Goal: Find specific page/section: Find specific page/section

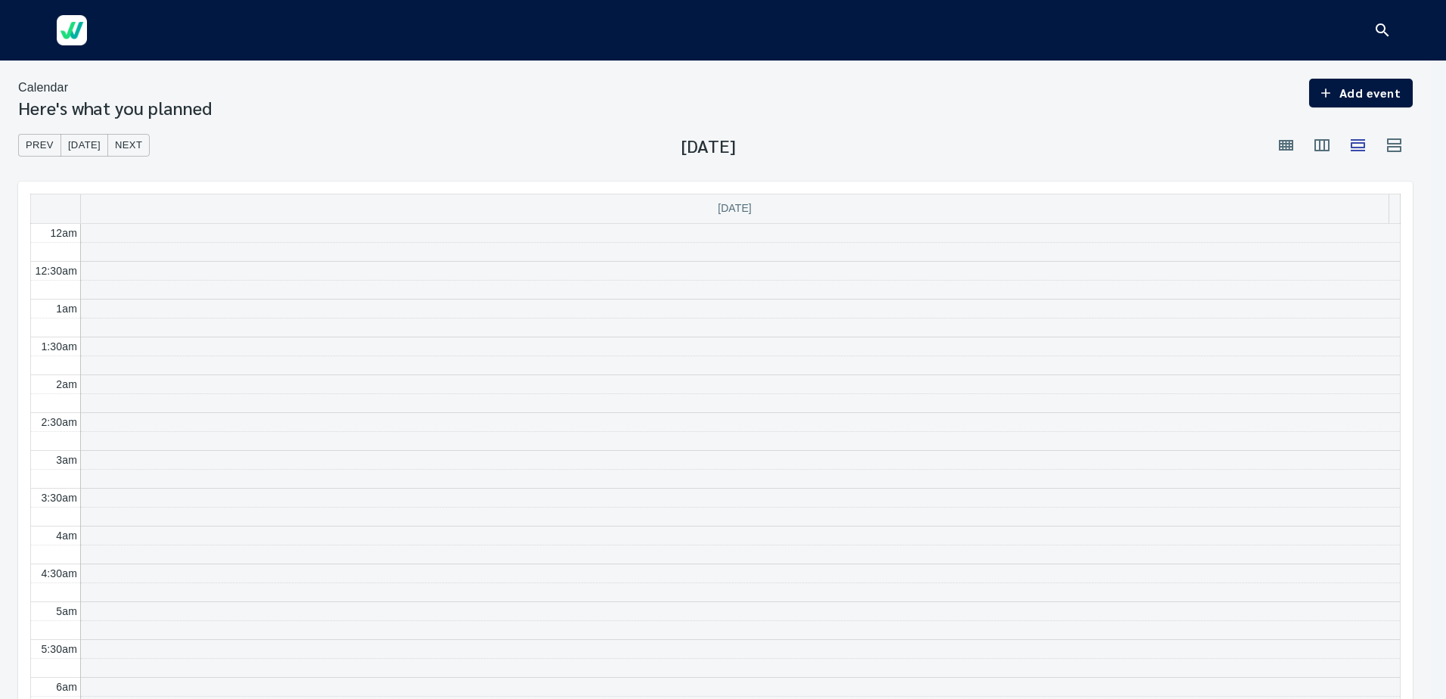
scroll to position [454, 0]
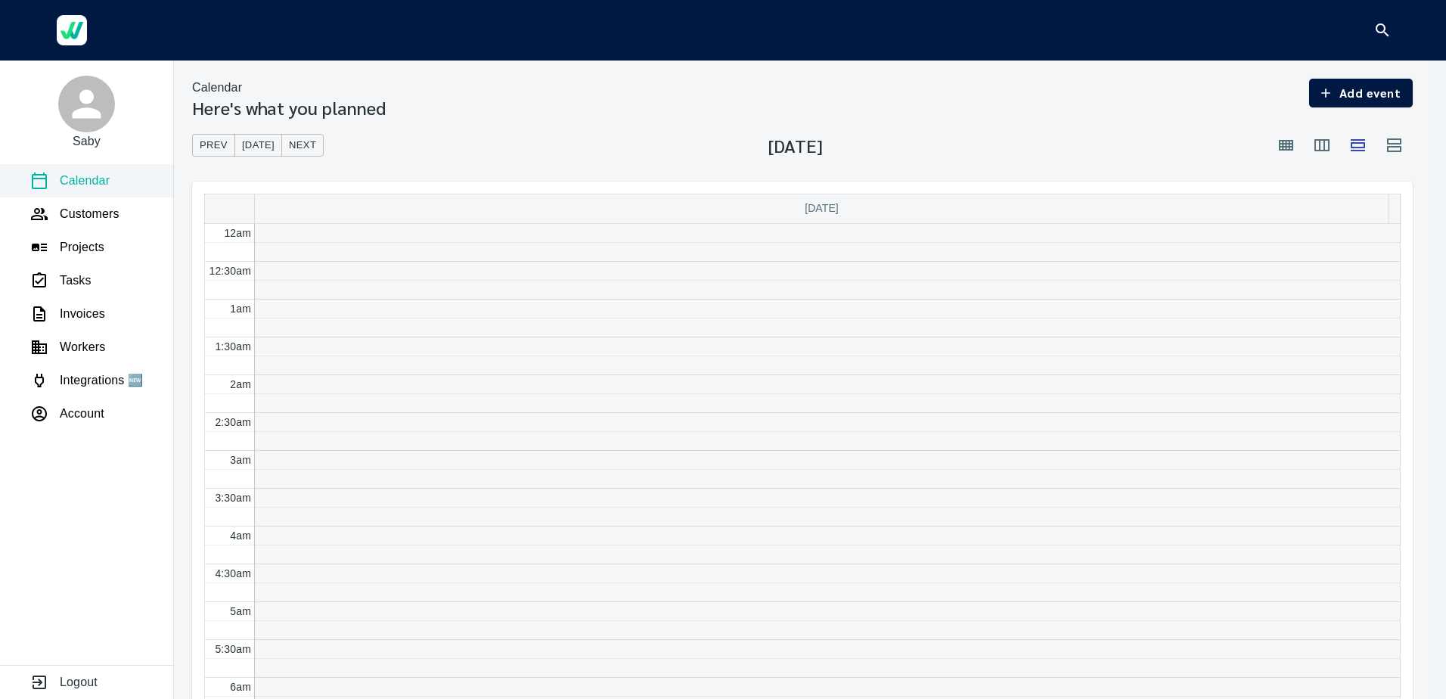
scroll to position [454, 0]
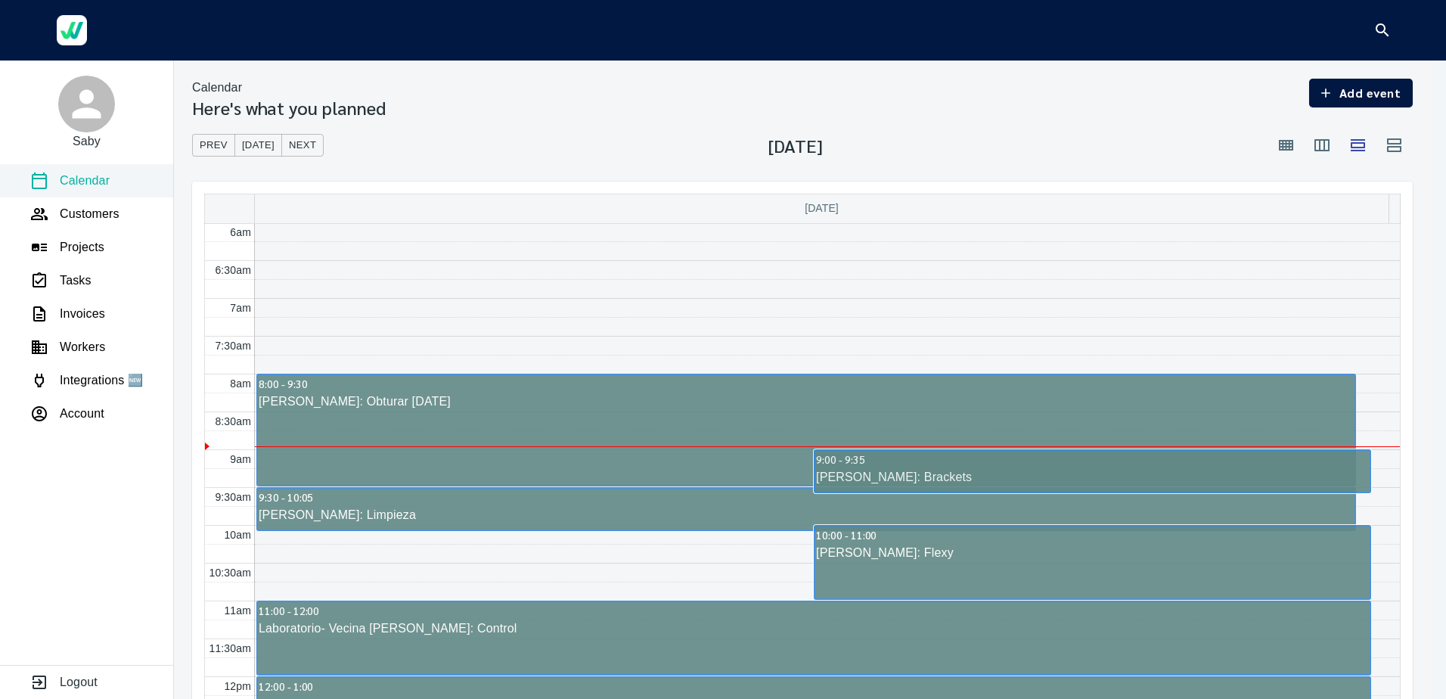
click at [1381, 33] on icon "button" at bounding box center [1382, 30] width 18 height 18
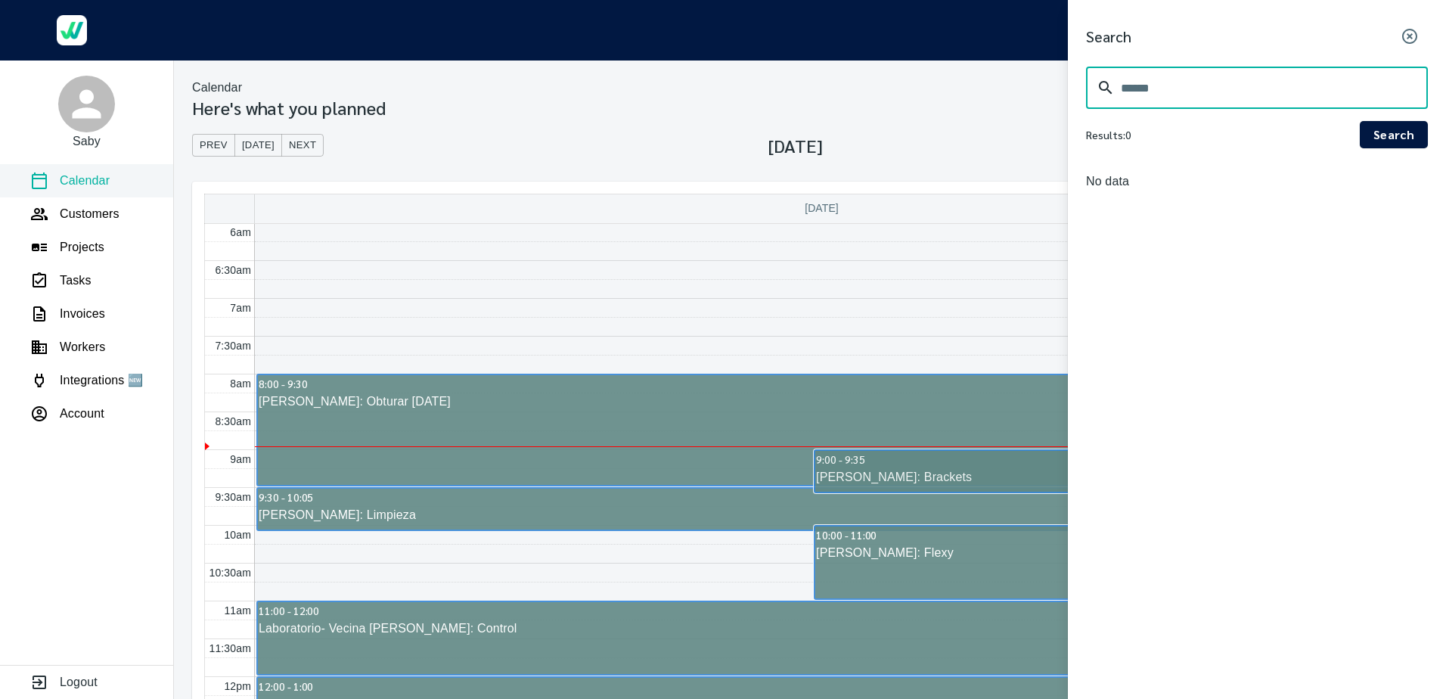
click at [1133, 95] on input "text" at bounding box center [1274, 88] width 307 height 42
type input "******"
click at [1380, 137] on span "Search" at bounding box center [1394, 134] width 44 height 21
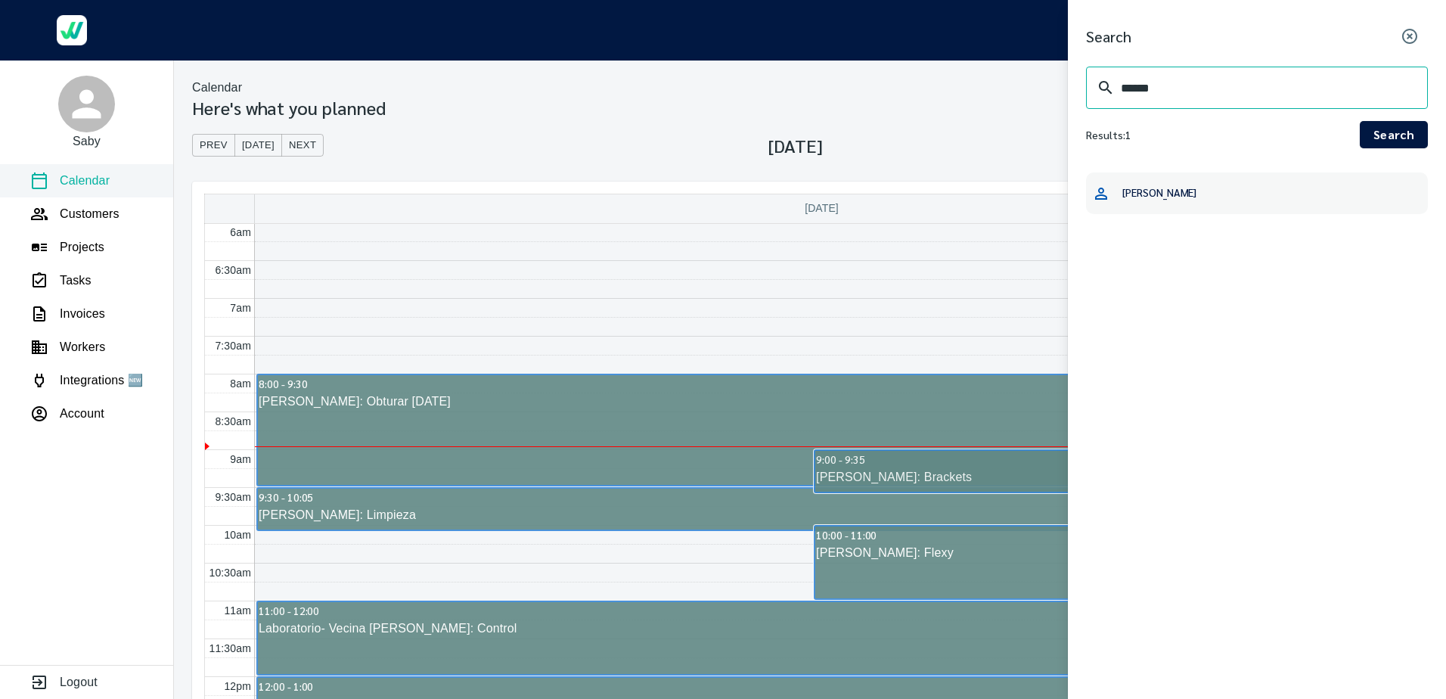
click at [1168, 190] on h6 "Jazmin De Leon" at bounding box center [1159, 192] width 74 height 17
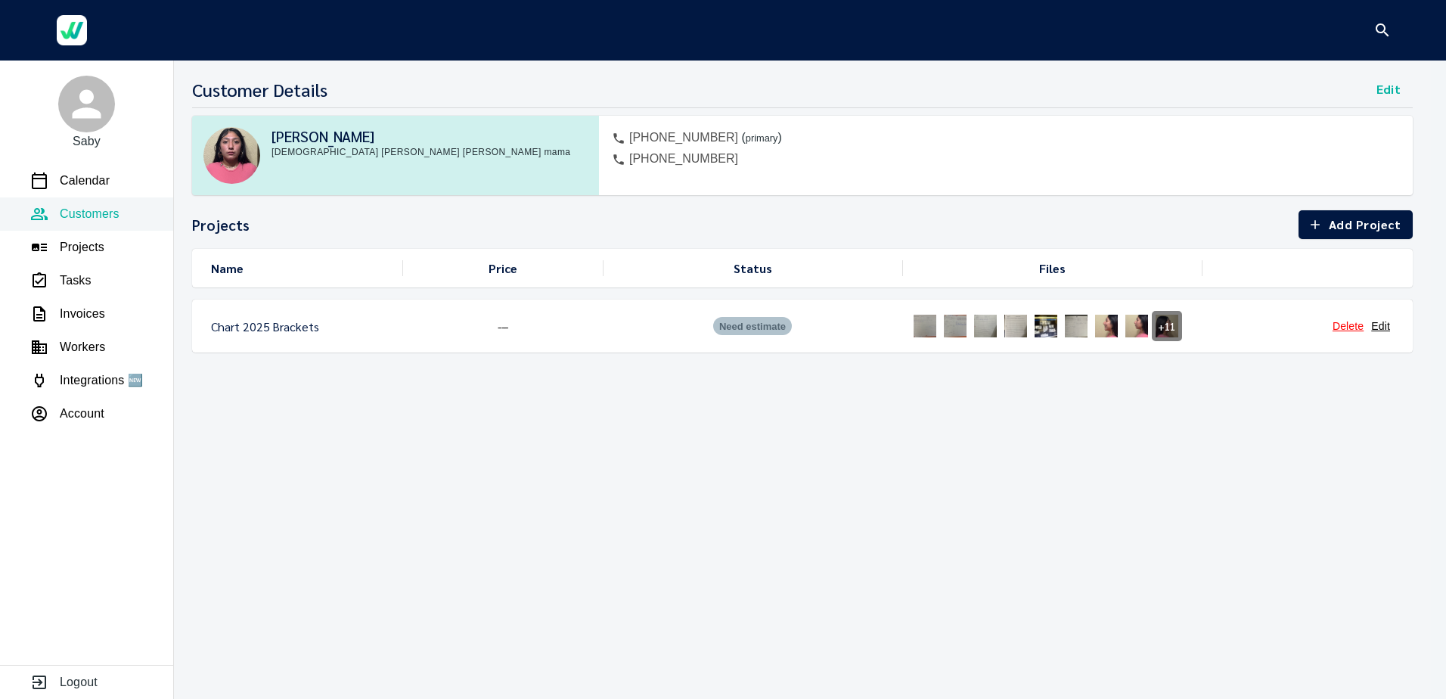
click at [924, 326] on img at bounding box center [925, 326] width 30 height 30
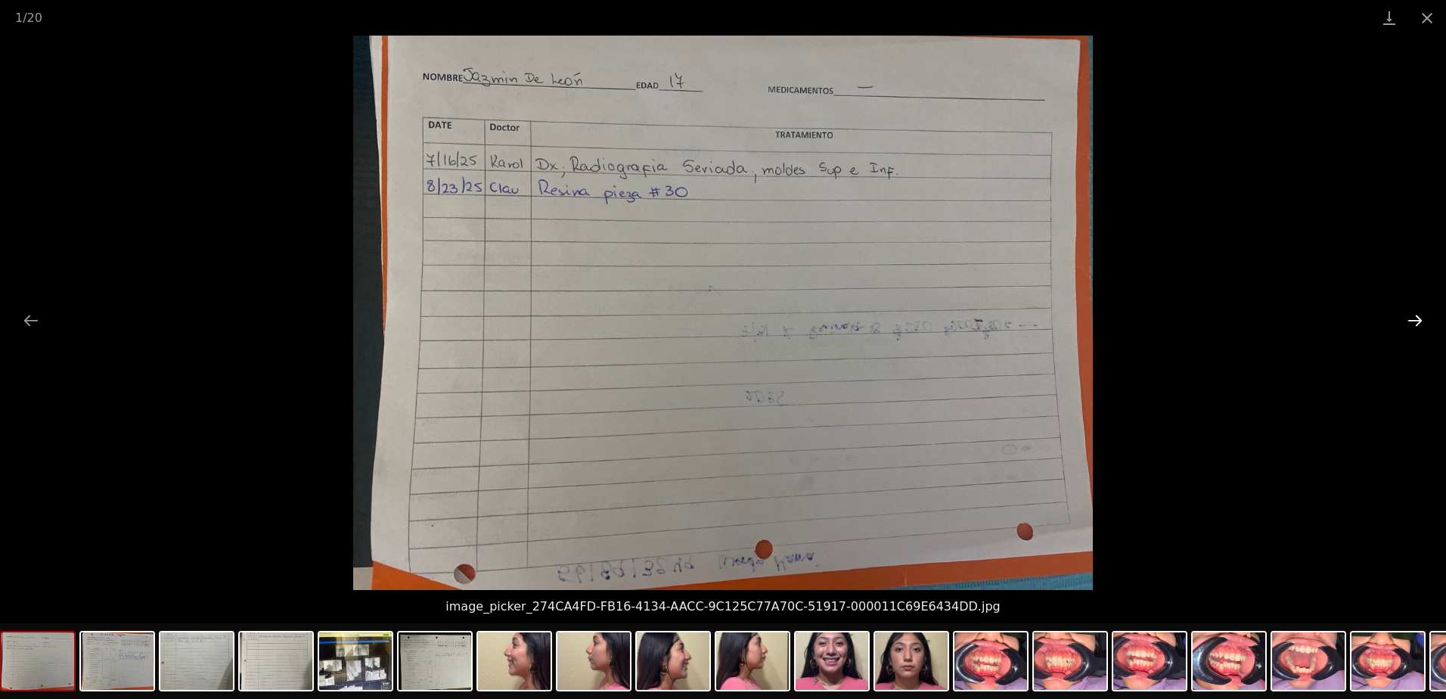
click at [1419, 319] on button "Next slide" at bounding box center [1415, 319] width 32 height 29
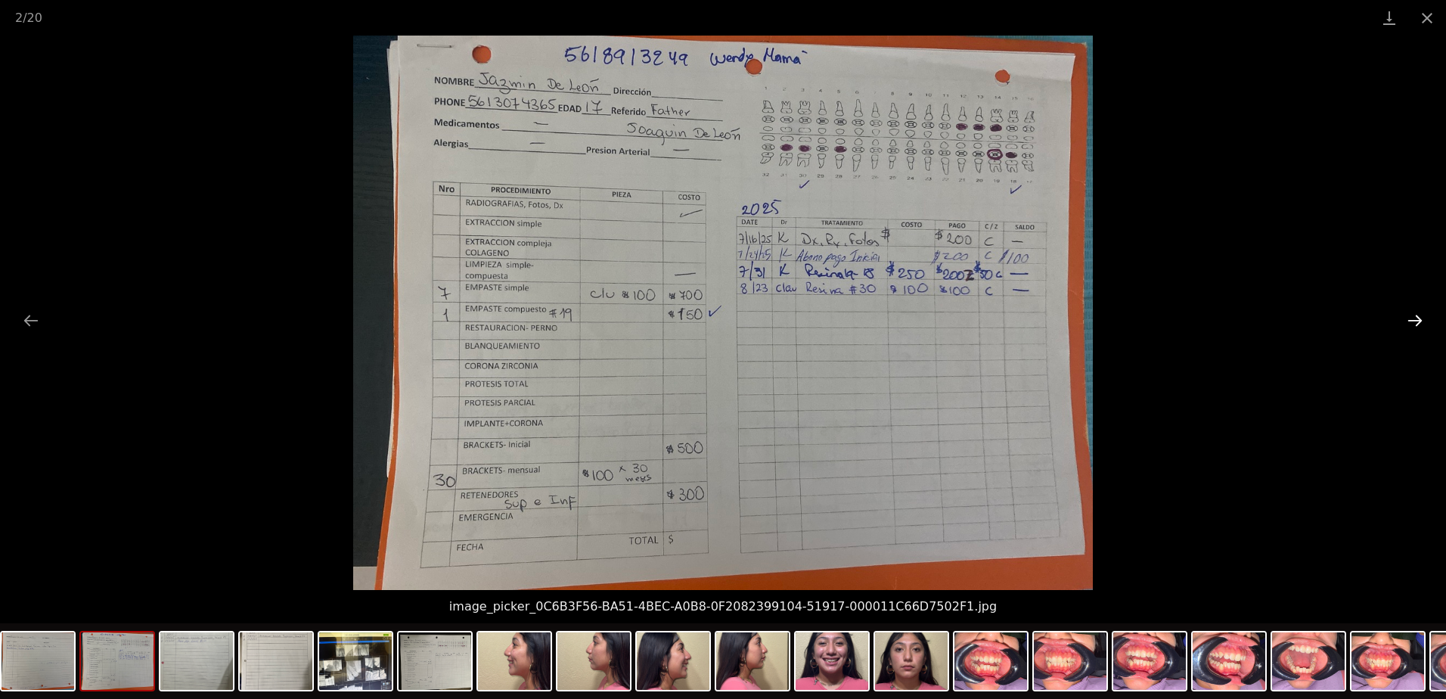
click at [1420, 318] on button "Next slide" at bounding box center [1415, 319] width 32 height 29
